Goal: Information Seeking & Learning: Find specific fact

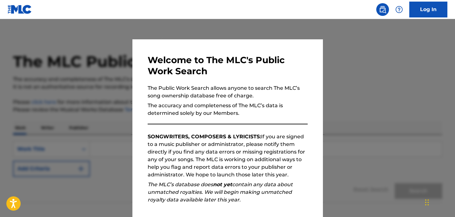
click at [312, 113] on div "Welcome to The MLC's Public Work Search The Public Work Search allows anyone to…" at bounding box center [227, 164] width 190 height 251
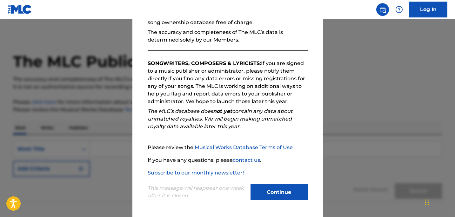
click at [274, 203] on div "Welcome to The MLC's Public Work Search The Public Work Search allows anyone to…" at bounding box center [227, 91] width 190 height 251
click at [274, 198] on button "Continue" at bounding box center [278, 192] width 57 height 16
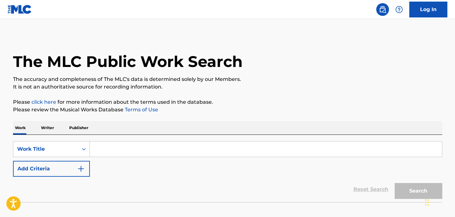
click at [133, 150] on input "Search Form" at bounding box center [266, 149] width 352 height 15
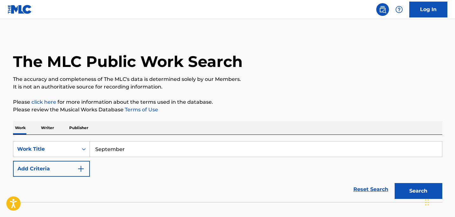
click at [394, 183] on button "Search" at bounding box center [418, 191] width 48 height 16
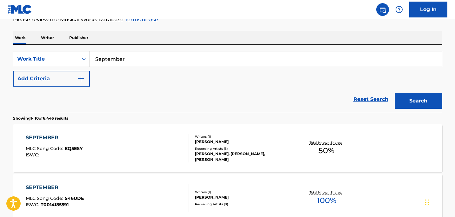
scroll to position [15, 0]
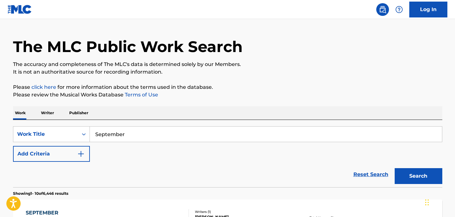
click at [131, 138] on input "September" at bounding box center [266, 134] width 352 height 15
click at [394, 168] on button "Search" at bounding box center [418, 176] width 48 height 16
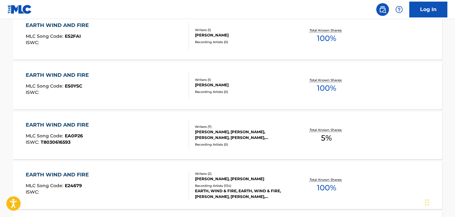
scroll to position [0, 0]
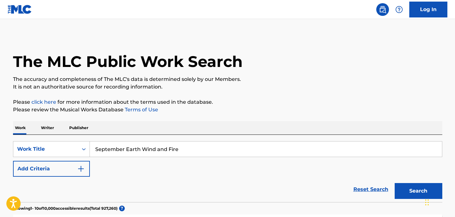
click at [124, 148] on input "September Earth Wind and Fire" at bounding box center [266, 149] width 352 height 15
click at [394, 183] on button "Search" at bounding box center [418, 191] width 48 height 16
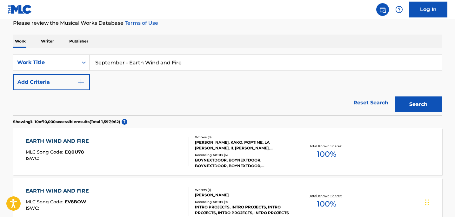
scroll to position [88, 0]
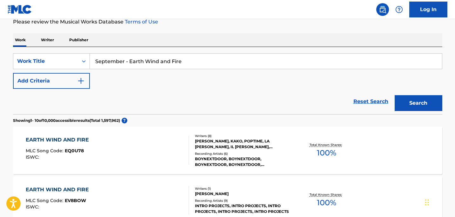
drag, startPoint x: 203, startPoint y: 66, endPoint x: 125, endPoint y: 63, distance: 78.4
click at [125, 63] on input "September - Earth Wind and Fire" at bounding box center [266, 61] width 352 height 15
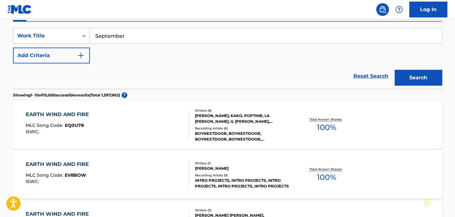
type input "September"
click at [394, 70] on button "Search" at bounding box center [418, 78] width 48 height 16
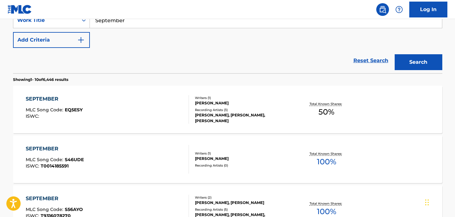
scroll to position [139, 0]
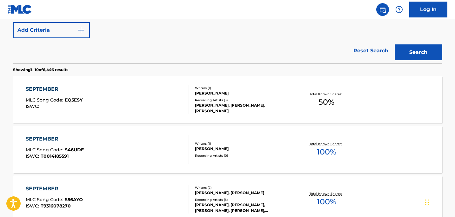
click at [217, 165] on div "SEPTEMBER MLC Song Code : S46UDE ISWC : T0014185591 Writers ( 1 ) [PERSON_NAME]…" at bounding box center [227, 150] width 429 height 48
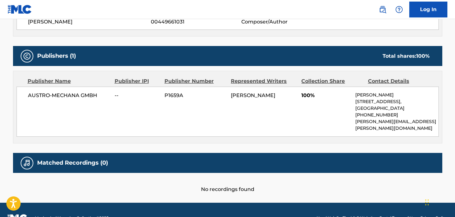
scroll to position [259, 0]
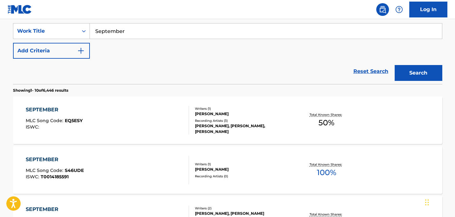
scroll to position [48, 0]
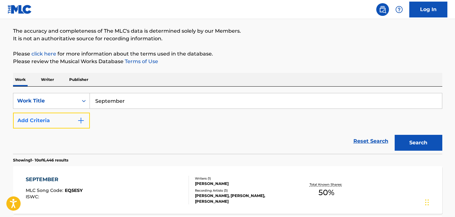
click at [62, 115] on button "Add Criteria" at bounding box center [51, 121] width 77 height 16
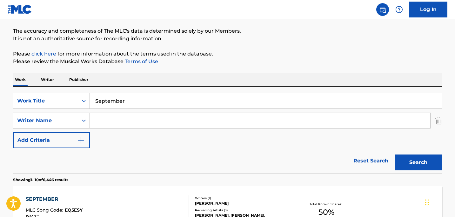
click at [105, 120] on input "Search Form" at bounding box center [260, 120] width 340 height 15
click at [394, 155] on button "Search" at bounding box center [418, 163] width 48 height 16
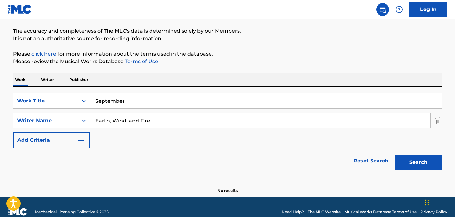
scroll to position [58, 0]
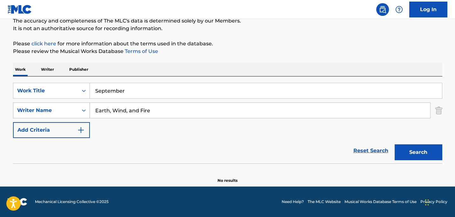
drag, startPoint x: 167, startPoint y: 109, endPoint x: 77, endPoint y: 115, distance: 90.0
click at [77, 115] on div "SearchWithCriteria75e63396-e767-4e6e-908d-c3ae33ba3c6b Writer Name Earth, Wind,…" at bounding box center [227, 110] width 429 height 16
type input "E"
click at [87, 112] on div "Search Form" at bounding box center [83, 110] width 11 height 11
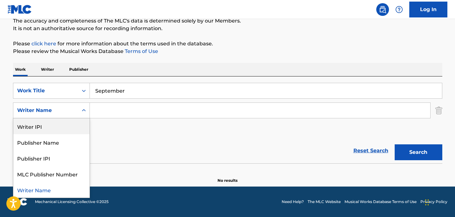
click at [158, 151] on div "Reset Search Search" at bounding box center [227, 150] width 429 height 25
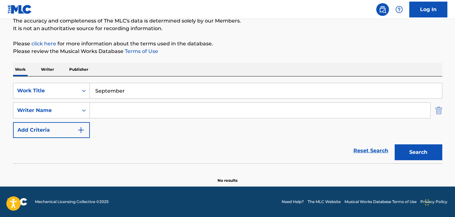
click at [438, 110] on img "Search Form" at bounding box center [438, 110] width 7 height 16
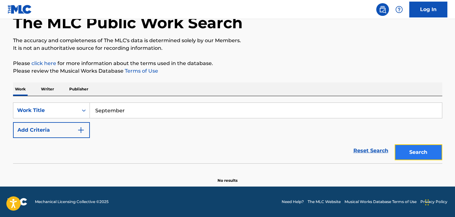
click at [421, 152] on button "Search" at bounding box center [418, 152] width 48 height 16
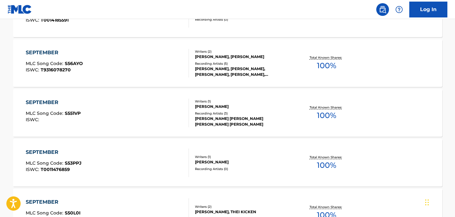
scroll to position [0, 0]
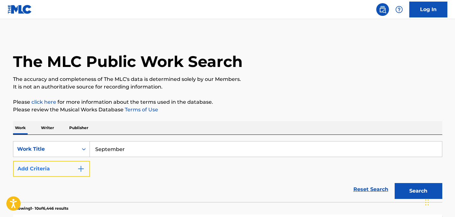
click at [43, 173] on button "Add Criteria" at bounding box center [51, 169] width 77 height 16
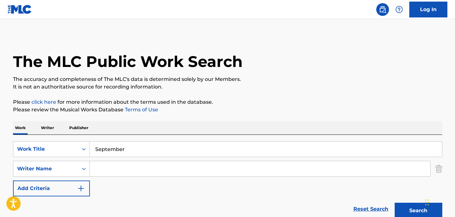
click at [120, 159] on div "SearchWithCriteria82707de1-8204-438e-9c72-1f790732db29 Work Title September Sea…" at bounding box center [227, 168] width 429 height 55
click at [117, 166] on input "Search Form" at bounding box center [260, 168] width 340 height 15
paste input "[PERSON_NAME], [PERSON_NAME], and [PERSON_NAME]"
type input "[PERSON_NAME], [PERSON_NAME], and [PERSON_NAME]"
click at [394, 203] on button "Search" at bounding box center [418, 211] width 48 height 16
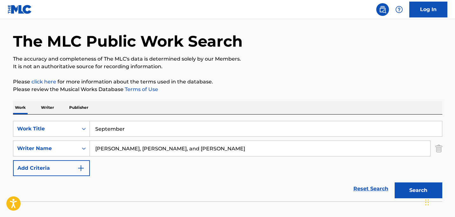
scroll to position [58, 0]
